Goal: Transaction & Acquisition: Purchase product/service

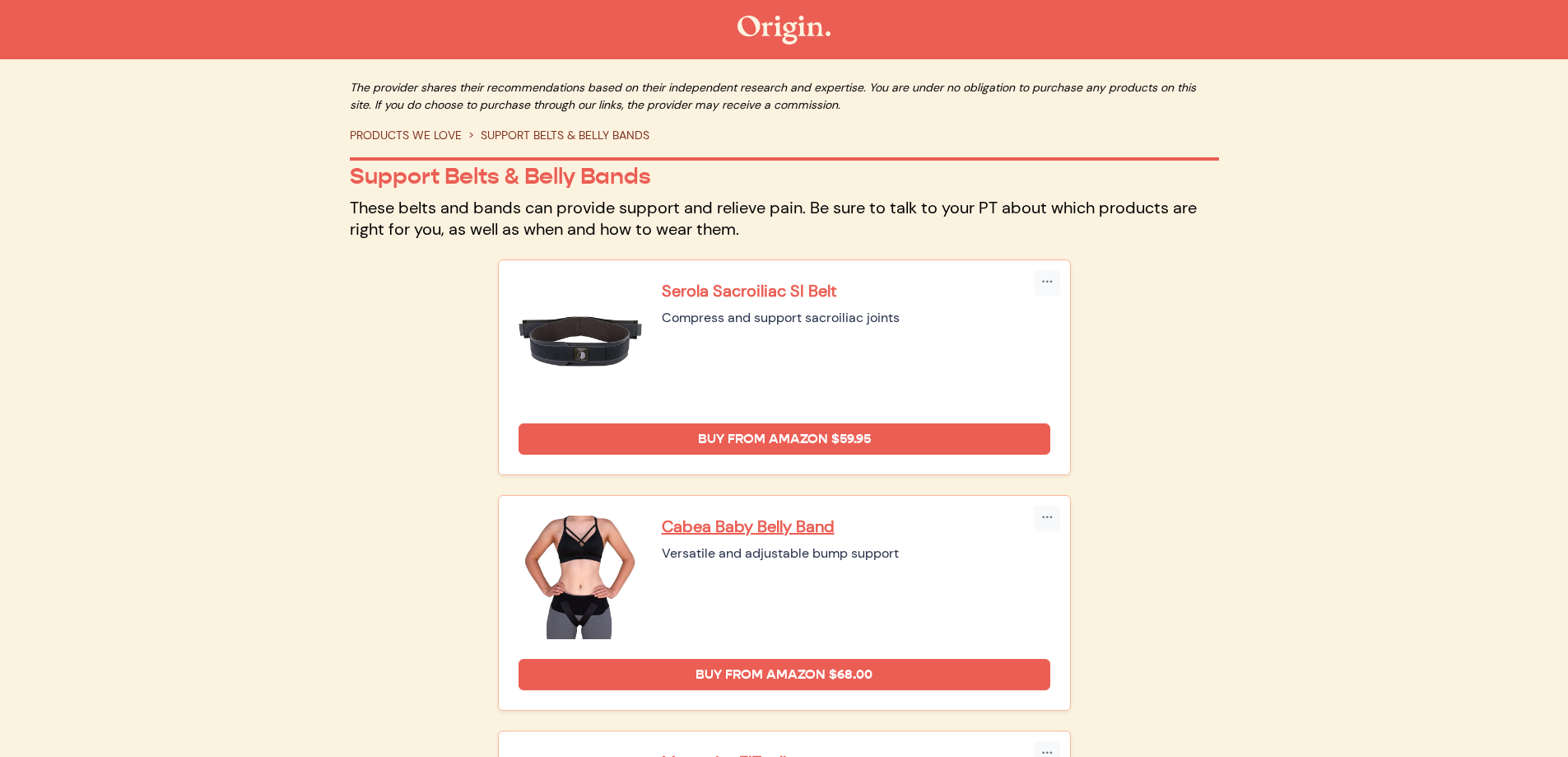
click at [728, 282] on p "Serola Sacroiliac SI Belt" at bounding box center [856, 291] width 389 height 21
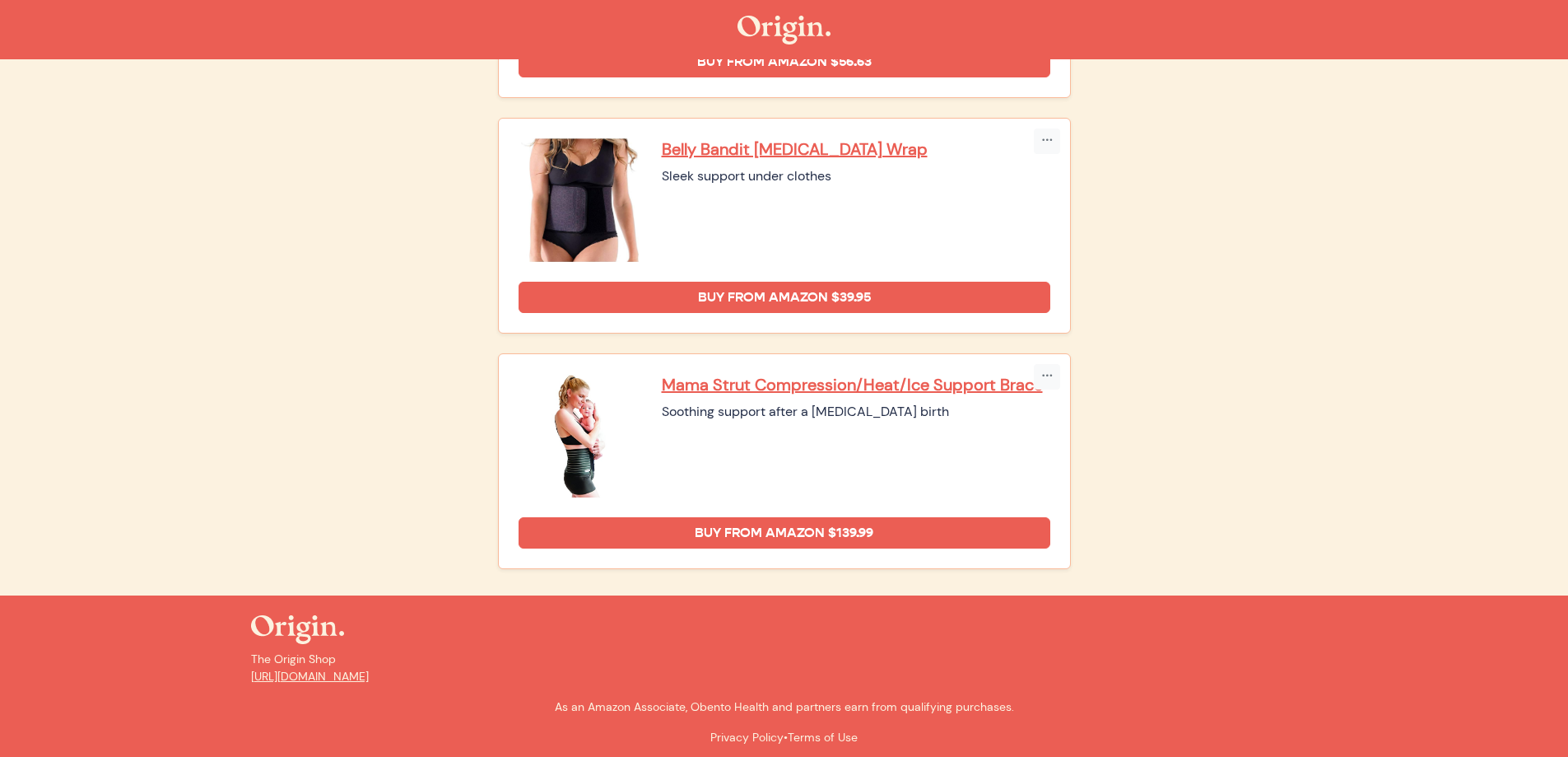
scroll to position [1090, 0]
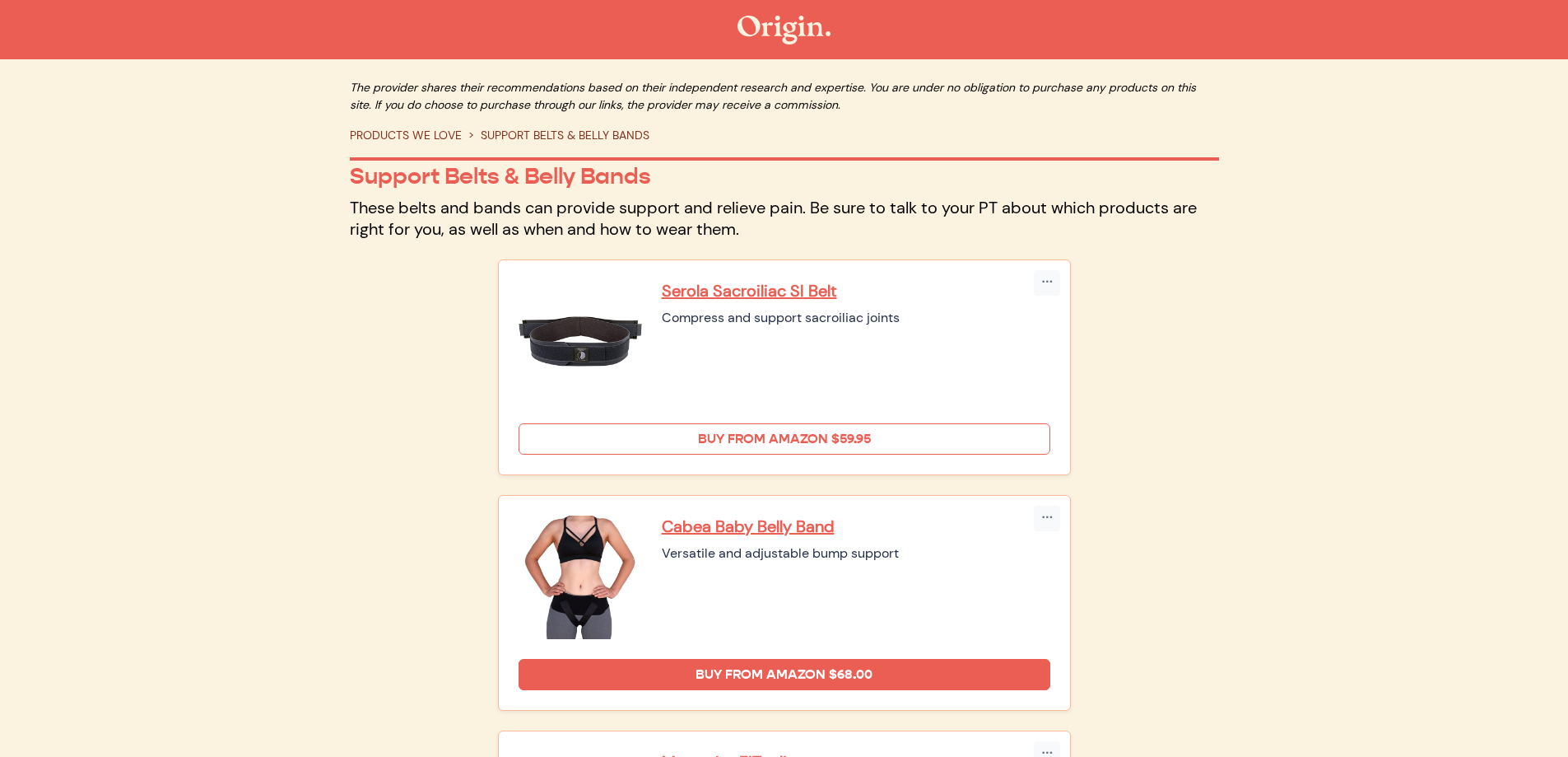
click at [668, 437] on link "Buy from Amazon $59.95" at bounding box center [785, 439] width 532 height 31
